Goal: Download file/media

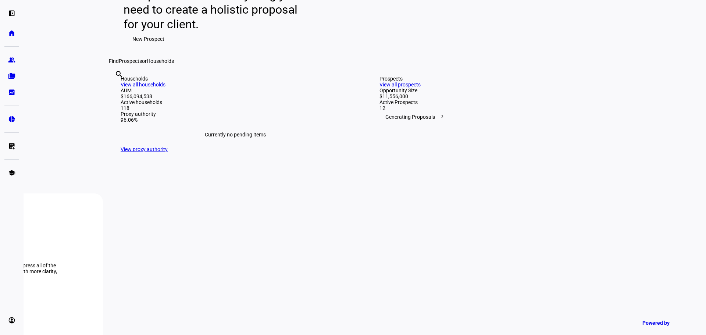
scroll to position [184, 0]
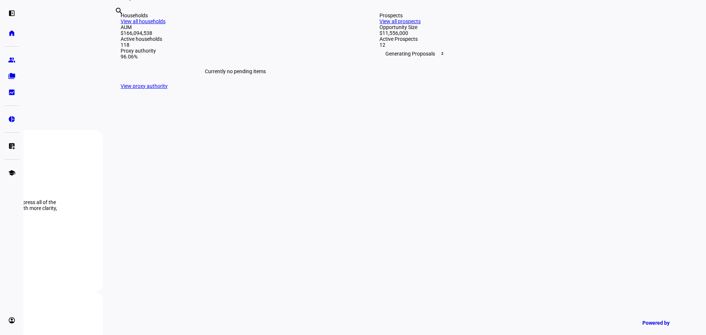
click at [116, 25] on input "text" at bounding box center [115, 21] width 1 height 9
type input "davis"
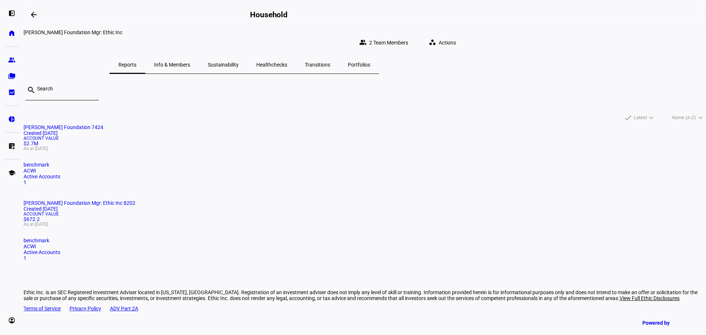
click at [247, 168] on mat-card "[PERSON_NAME] Foundation 7424 Created [DATE] Account Value $2.7M As at [DATE] b…" at bounding box center [365, 154] width 682 height 61
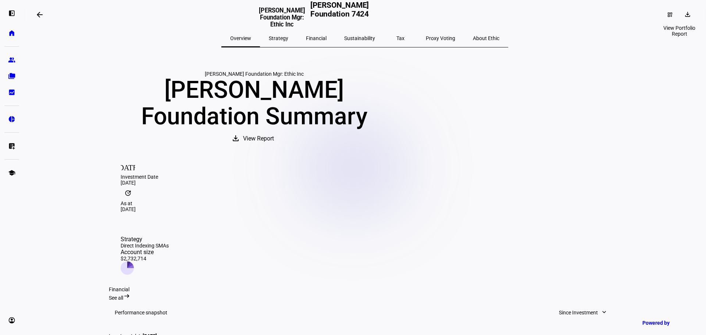
click at [684, 15] on mat-icon "download" at bounding box center [687, 14] width 7 height 7
click at [667, 47] on span "Portfolio Report" at bounding box center [662, 50] width 36 height 6
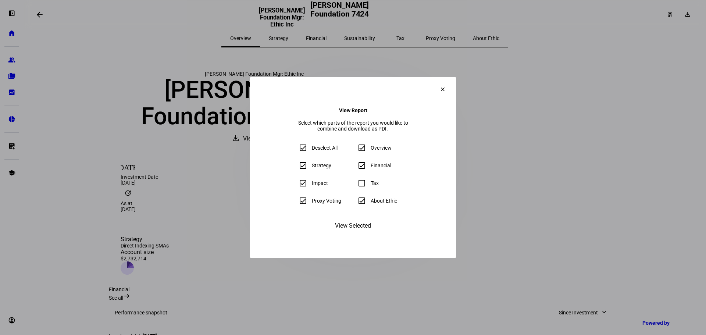
click at [363, 203] on input "About Ethic" at bounding box center [361, 200] width 15 height 15
checkbox input "false"
click at [356, 235] on span "View Selected" at bounding box center [353, 226] width 36 height 18
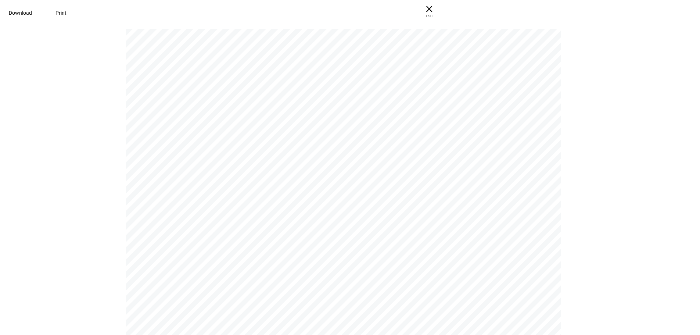
click at [32, 15] on span "Download" at bounding box center [20, 13] width 23 height 6
